Goal: Information Seeking & Learning: Learn about a topic

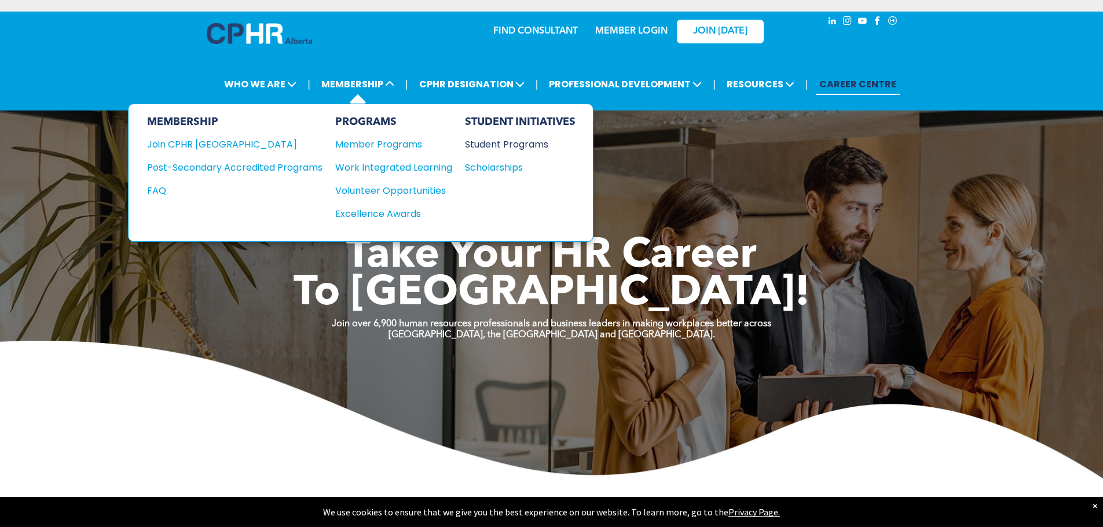
click at [537, 141] on div "Student Programs" at bounding box center [515, 144] width 100 height 14
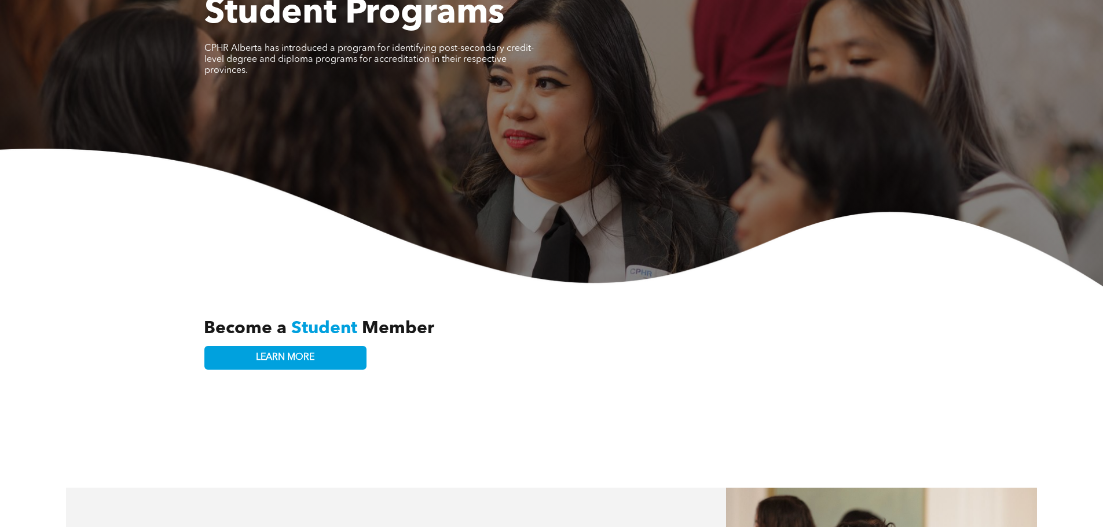
scroll to position [174, 0]
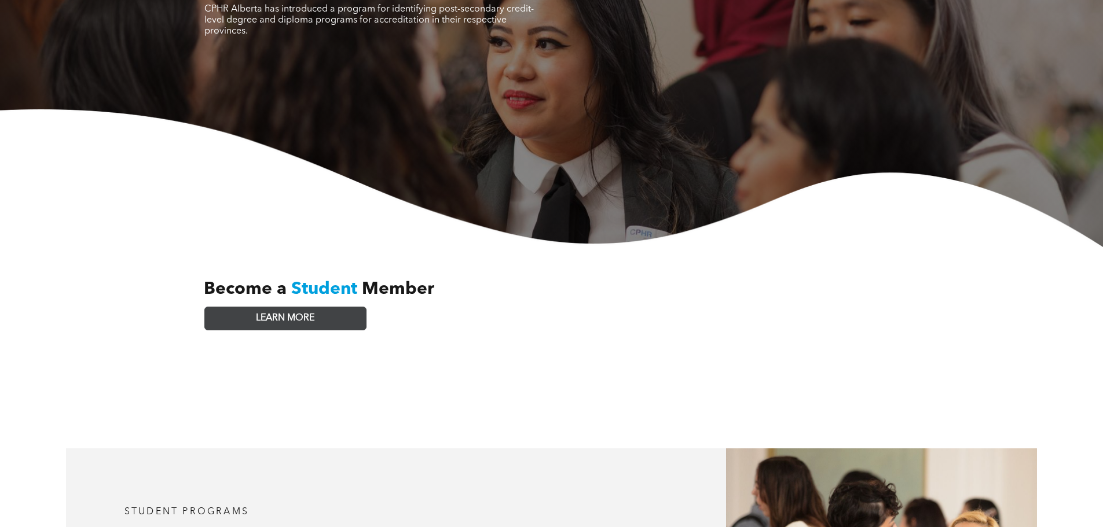
click at [303, 313] on span "LEARN MORE" at bounding box center [285, 318] width 58 height 11
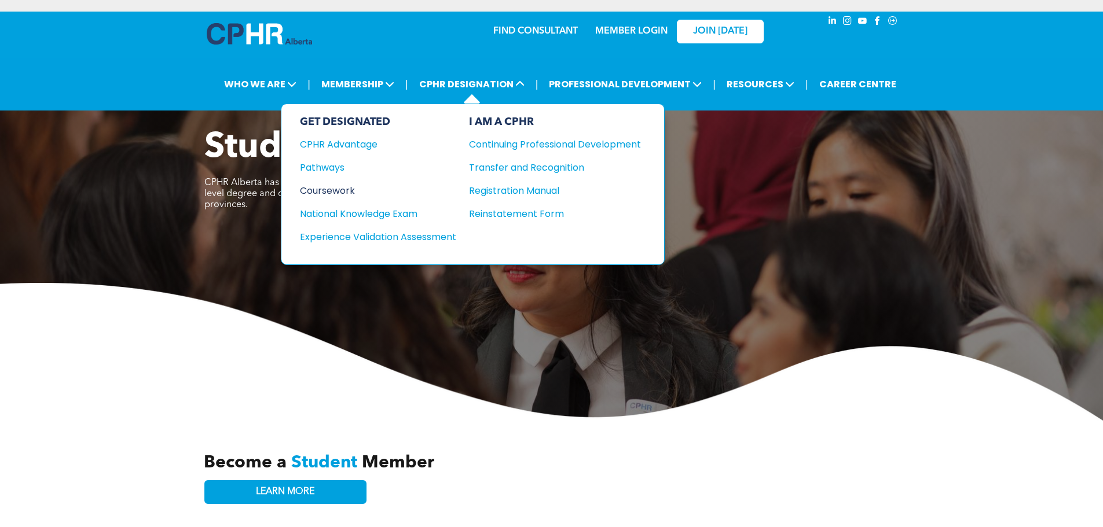
click at [330, 184] on div "Coursework" at bounding box center [370, 191] width 141 height 14
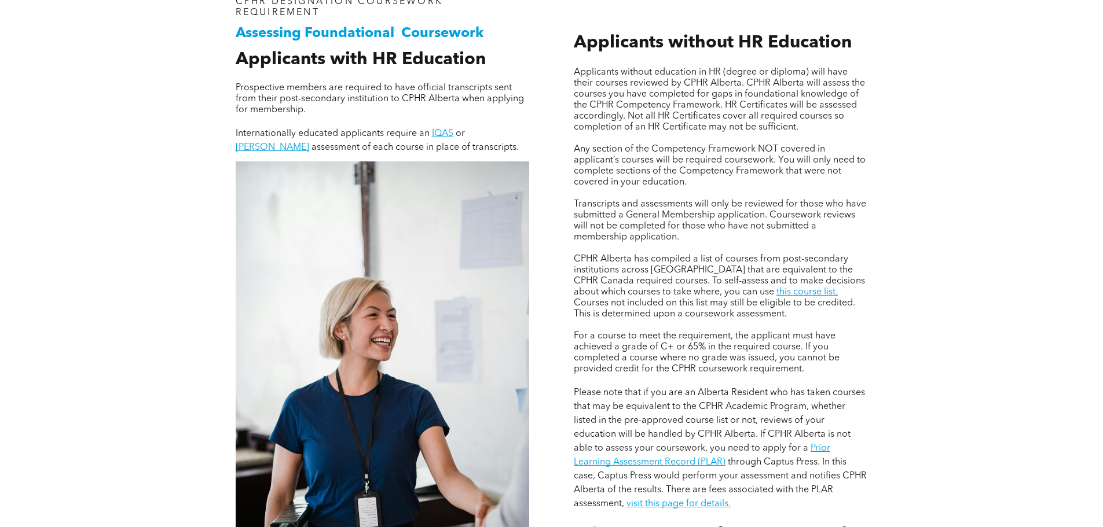
scroll to position [727, 0]
